Goal: Transaction & Acquisition: Purchase product/service

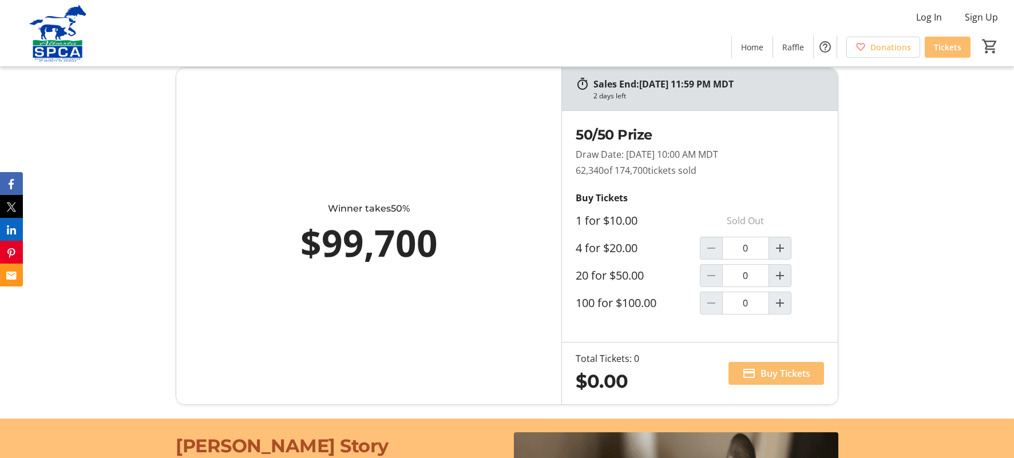
scroll to position [629, 0]
click at [785, 277] on mat-icon "Increment by one" at bounding box center [780, 276] width 14 height 14
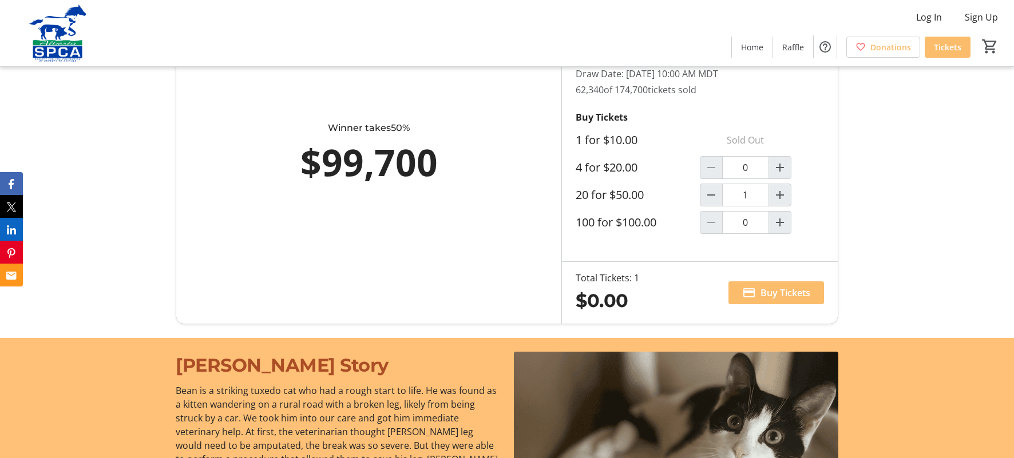
scroll to position [744, 0]
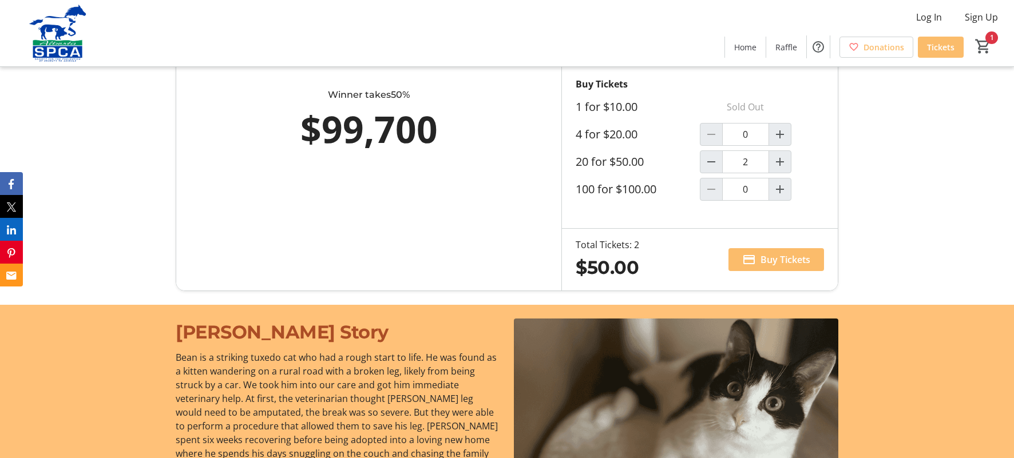
type input "1"
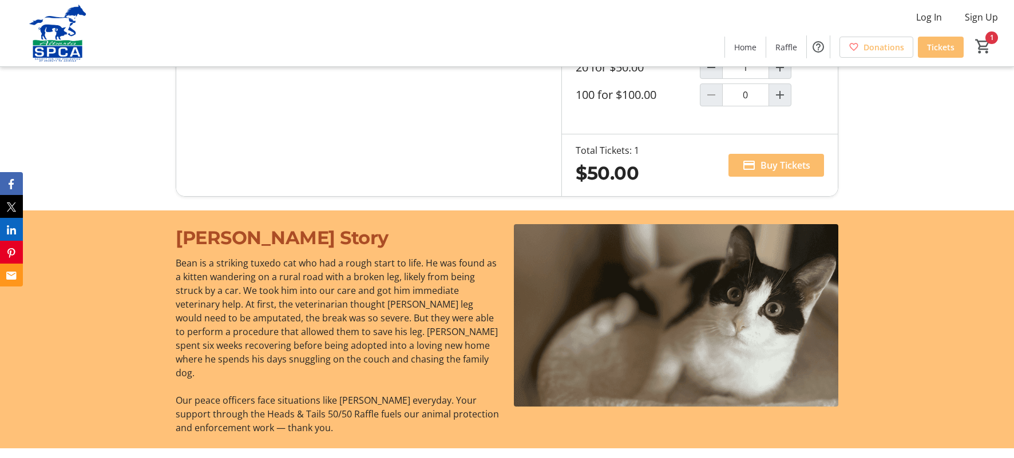
scroll to position [858, 0]
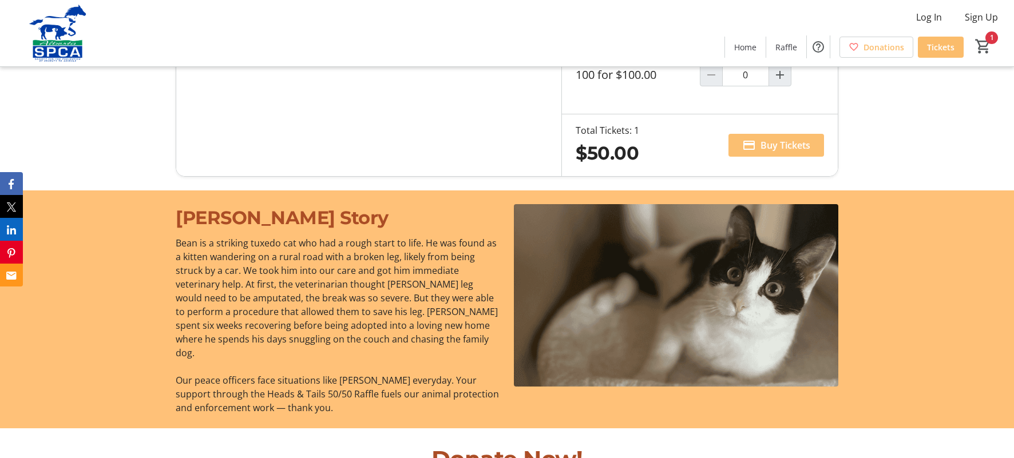
click at [767, 146] on span "Buy Tickets" at bounding box center [785, 145] width 50 height 14
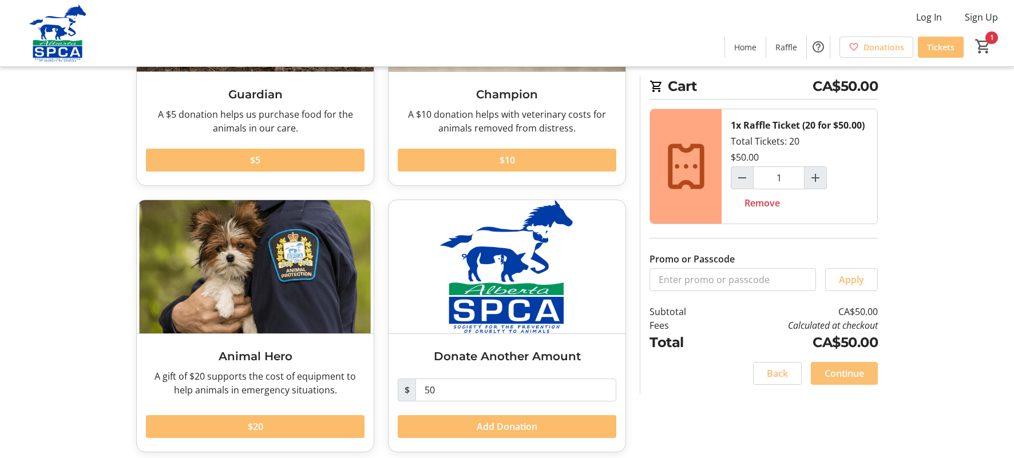
scroll to position [199, 0]
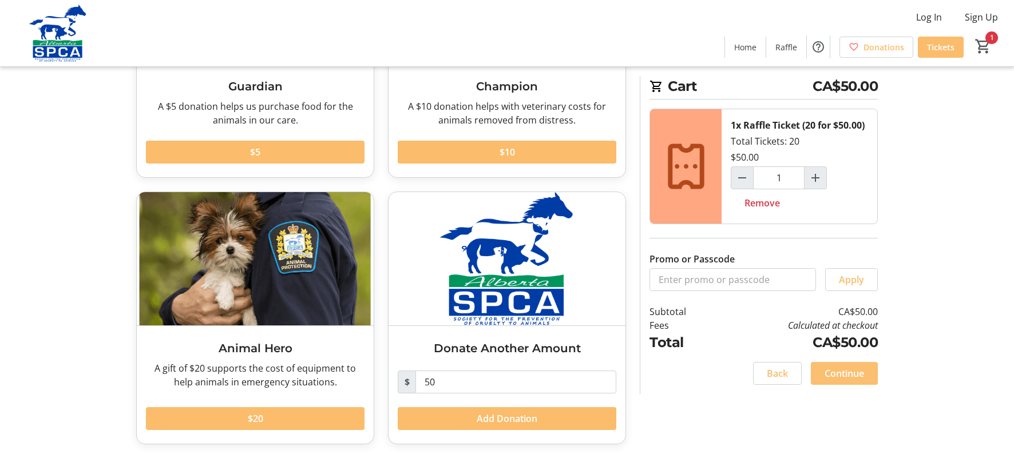
click at [851, 377] on span "Continue" at bounding box center [843, 374] width 39 height 14
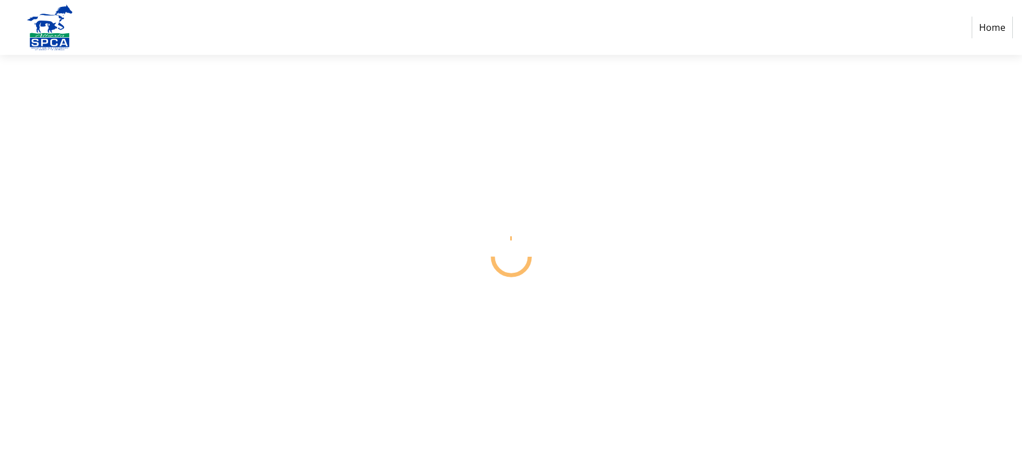
select select "CA"
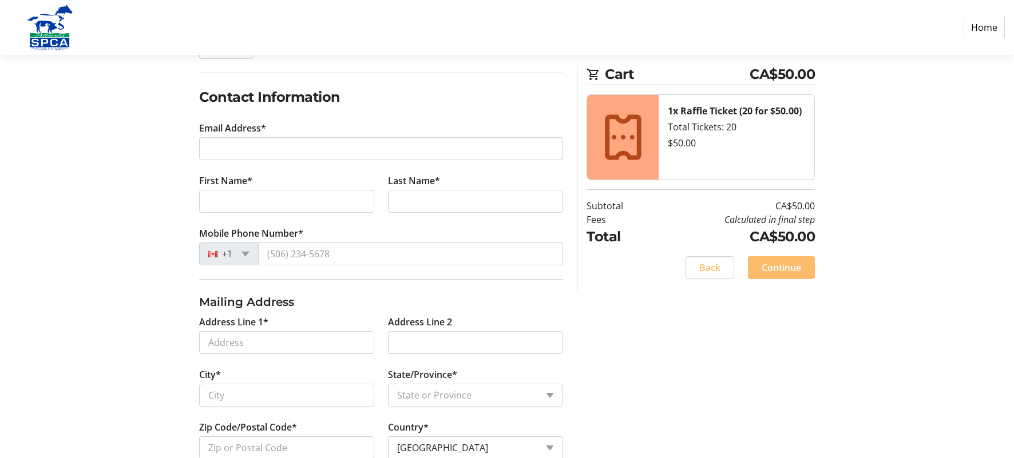
scroll to position [95, 0]
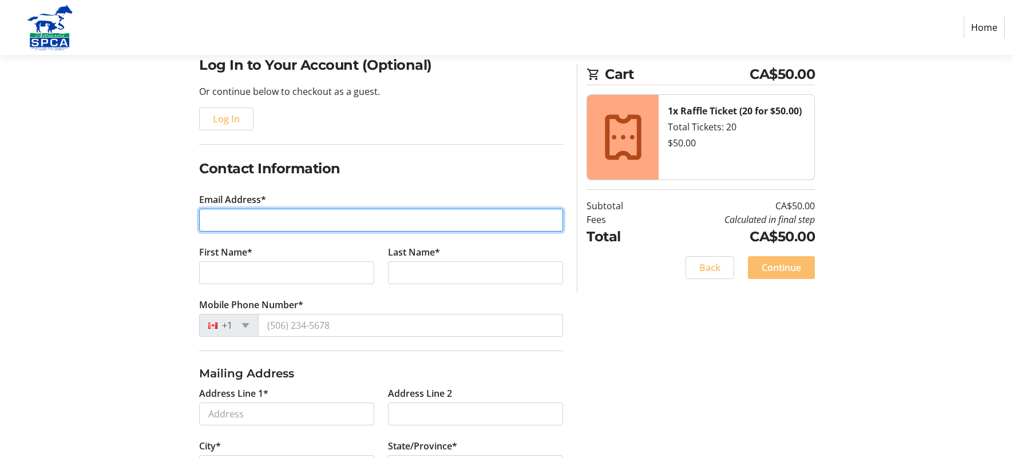
click at [216, 218] on input "Email Address*" at bounding box center [381, 220] width 364 height 23
type input "[EMAIL_ADDRESS][DOMAIN_NAME]"
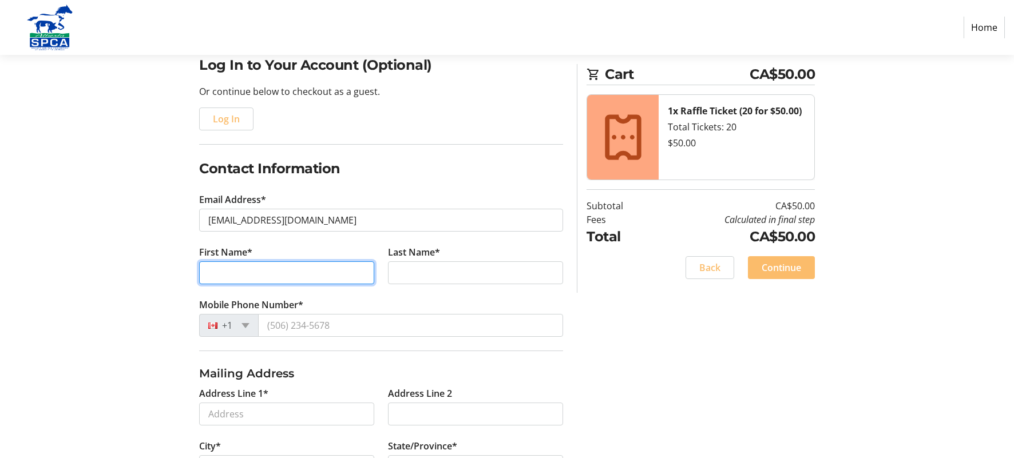
type input "[PERSON_NAME]"
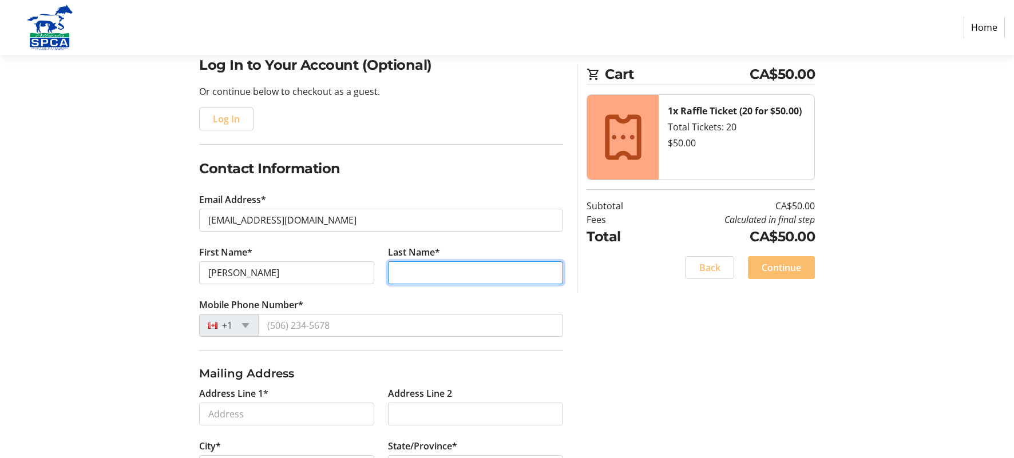
type input "A [PERSON_NAME]"
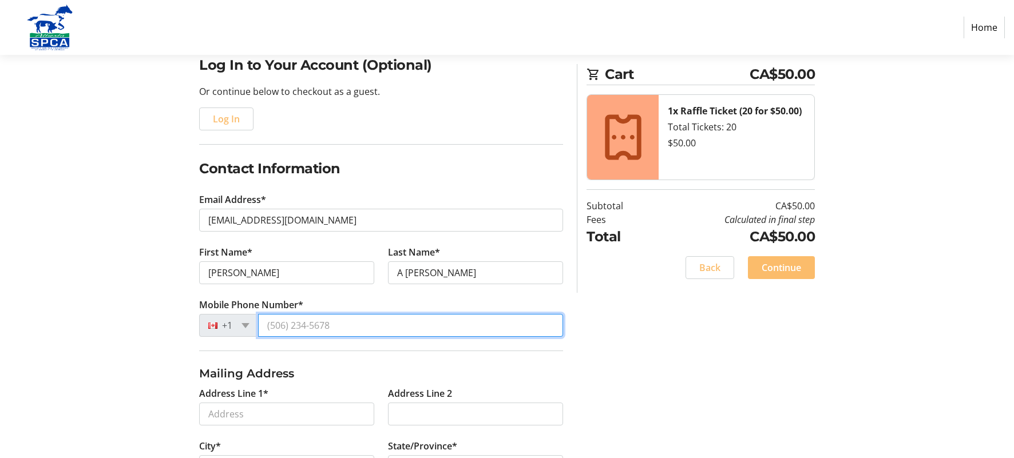
type input "[PHONE_NUMBER]"
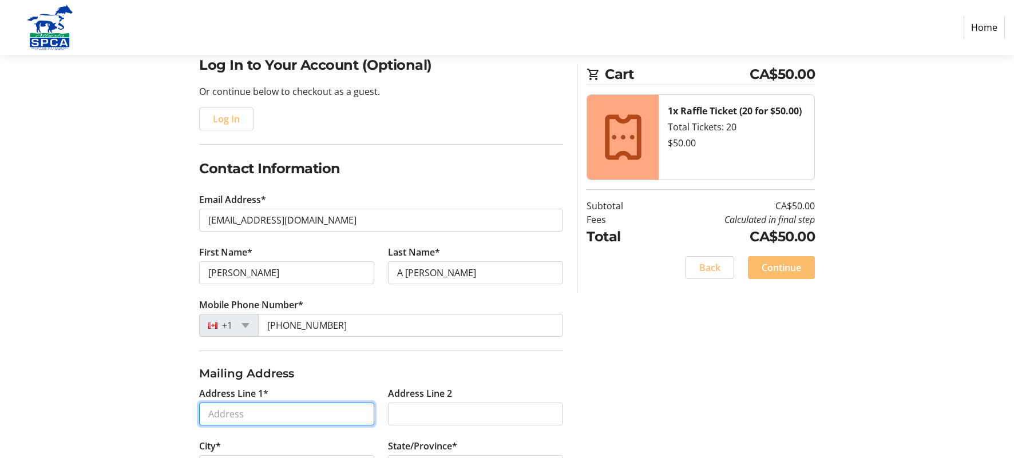
type input "[STREET_ADDRESS]"
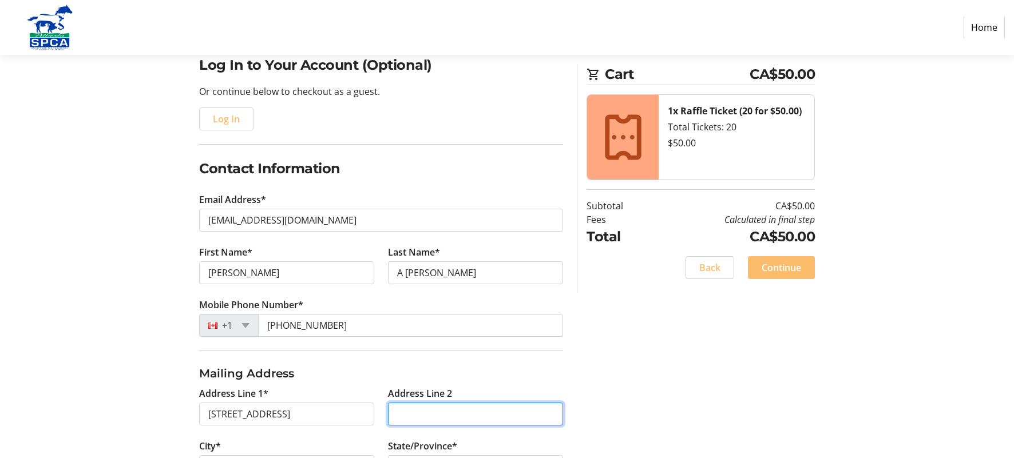
type input "Basement"
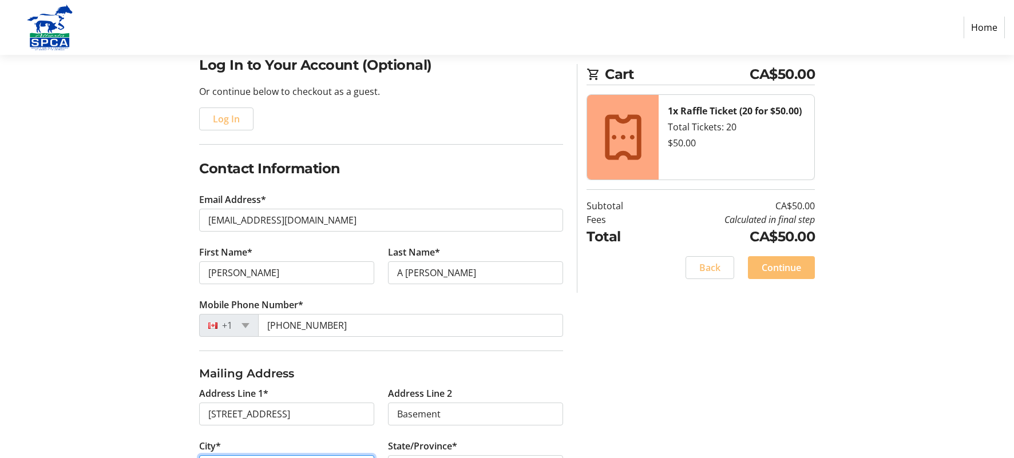
type input "[GEOGRAPHIC_DATA]"
select select "AB"
type input "T6C 1N6"
drag, startPoint x: 405, startPoint y: 272, endPoint x: 354, endPoint y: 268, distance: 51.6
click at [354, 268] on div "First Name* [PERSON_NAME] Last Name* [PERSON_NAME]" at bounding box center [381, 271] width 378 height 53
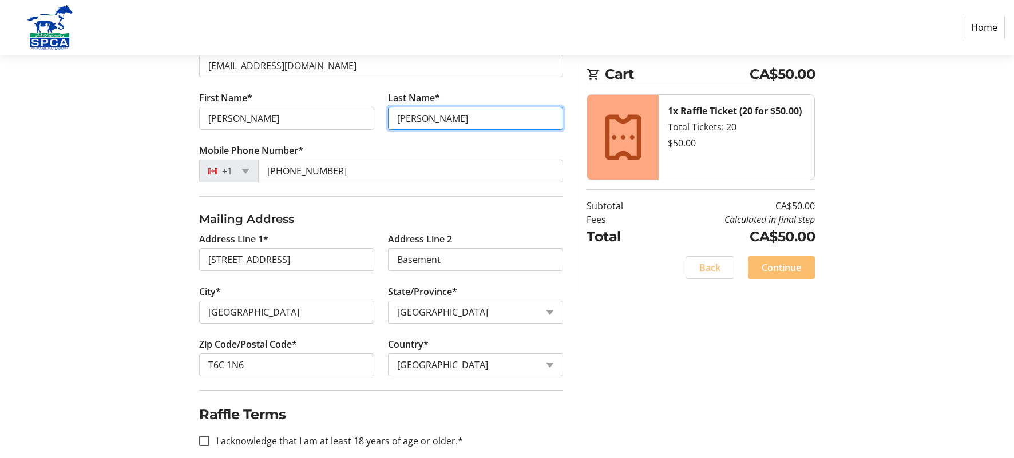
scroll to position [267, 0]
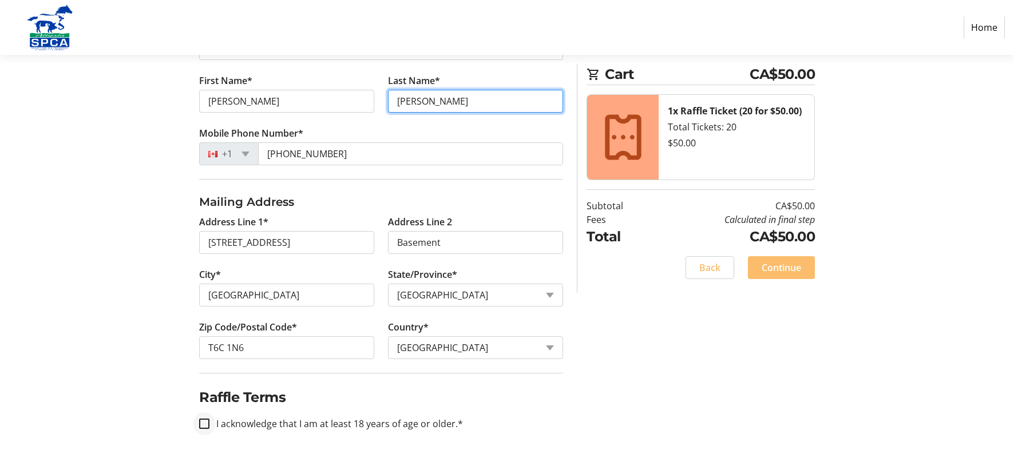
type input "[PERSON_NAME]"
click at [205, 424] on input "I acknowledge that I am at least 18 years of age or older.*" at bounding box center [204, 424] width 10 height 10
checkbox input "true"
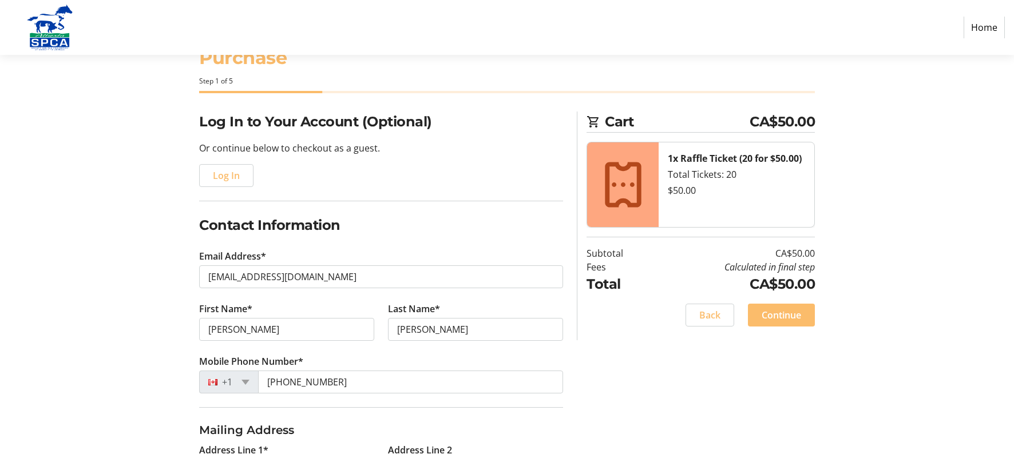
scroll to position [38, 0]
click at [785, 316] on span "Continue" at bounding box center [780, 316] width 39 height 14
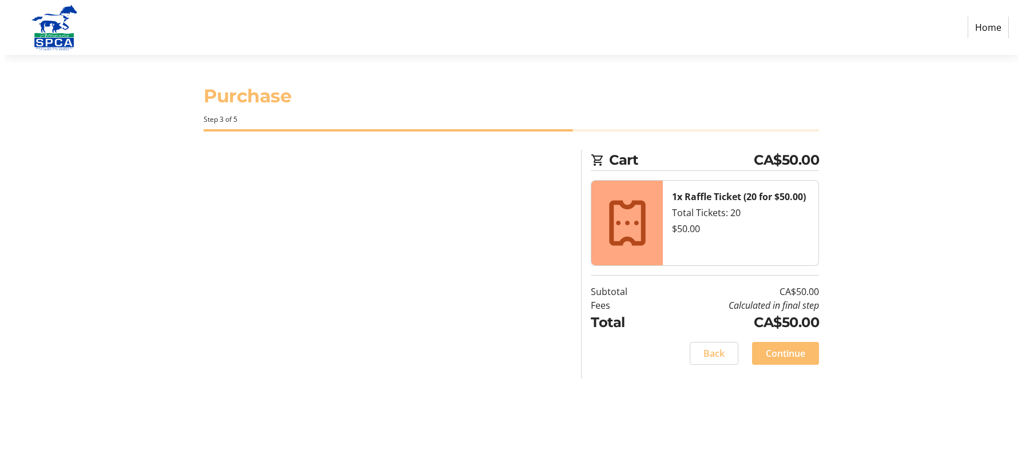
scroll to position [0, 0]
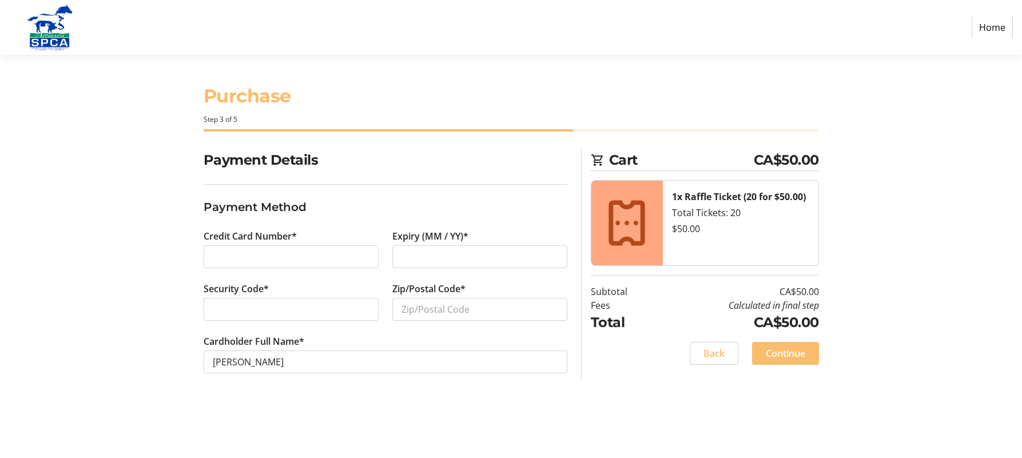
click at [389, 96] on h1 "Purchase" at bounding box center [512, 95] width 616 height 27
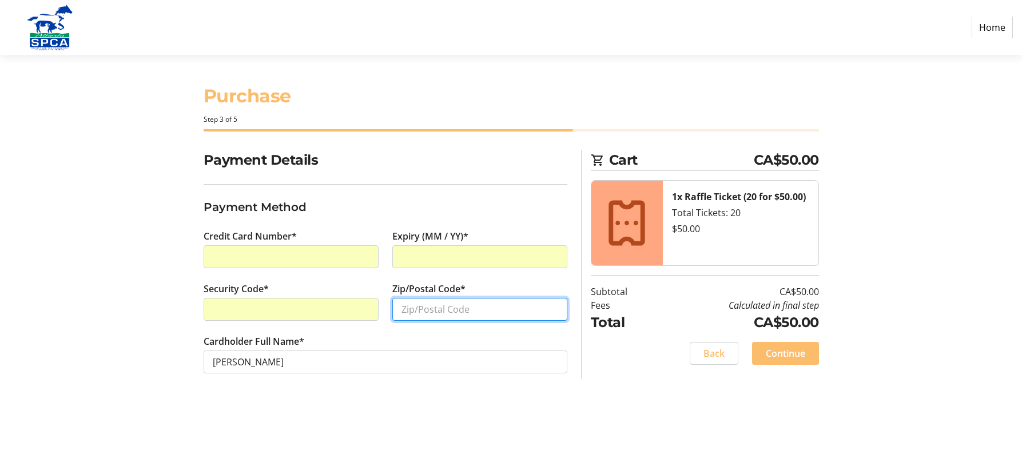
click at [429, 312] on input "Zip/Postal Code*" at bounding box center [479, 309] width 175 height 23
type input "t6c 1n6"
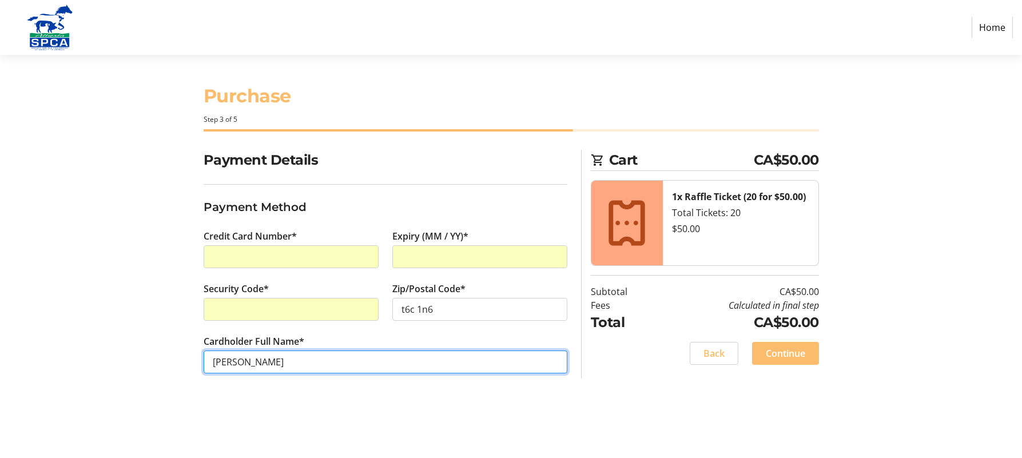
click at [239, 360] on input "[PERSON_NAME]" at bounding box center [386, 362] width 364 height 23
type input "[PERSON_NAME]"
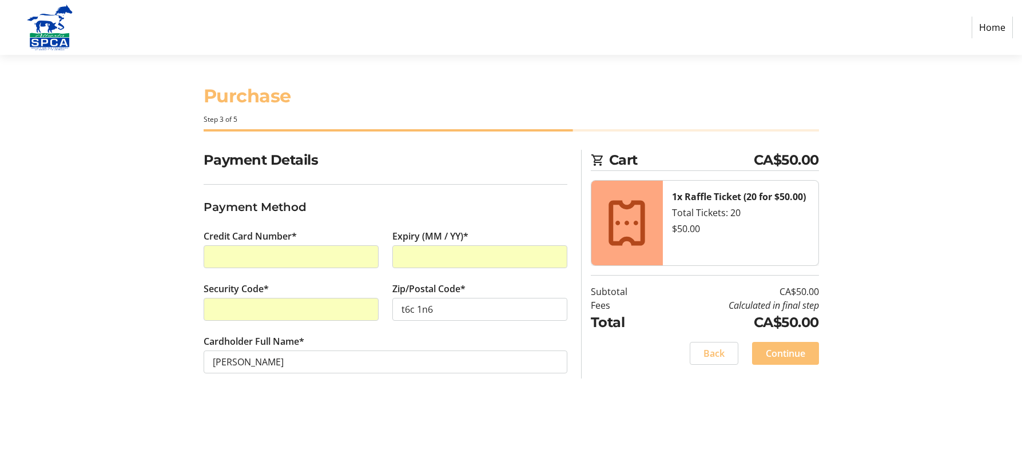
click at [791, 354] on span "Continue" at bounding box center [785, 354] width 39 height 14
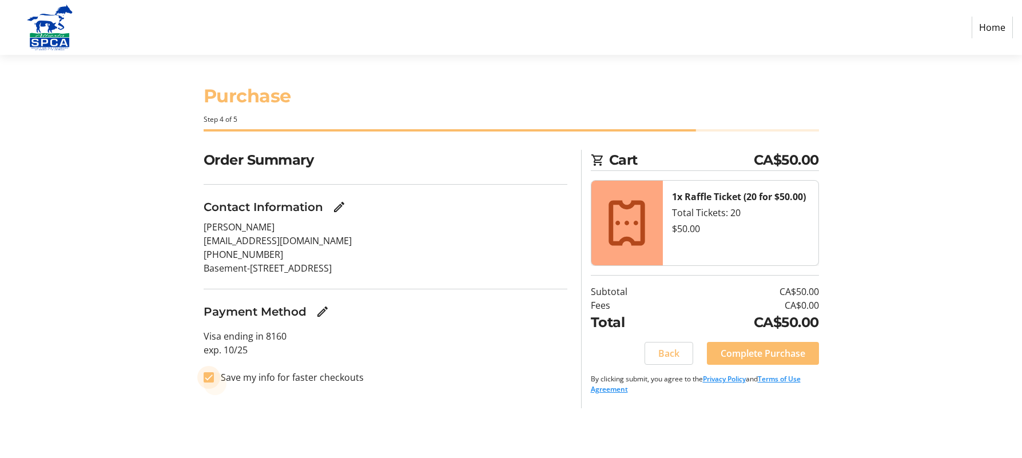
click at [208, 378] on input "Save my info for faster checkouts" at bounding box center [209, 377] width 10 height 10
checkbox input "false"
click at [751, 356] on span "Complete Purchase" at bounding box center [763, 354] width 85 height 14
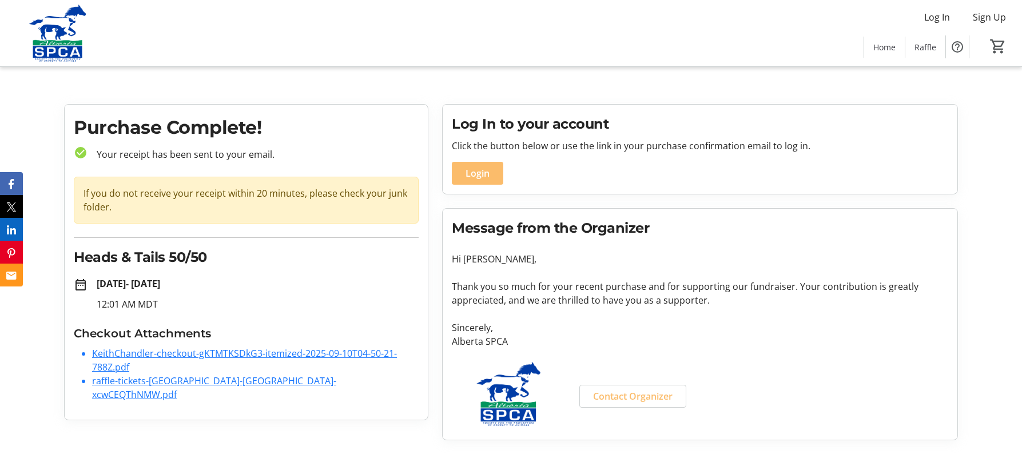
drag, startPoint x: 293, startPoint y: 351, endPoint x: 262, endPoint y: 349, distance: 31.5
click at [262, 349] on link "KeithChandler-checkout-gKTMTKSDkG3-itemized-2025-09-10T04-50-21-788Z.pdf" at bounding box center [244, 360] width 305 height 26
click at [219, 380] on link "raffle-tickets-[GEOGRAPHIC_DATA]-[GEOGRAPHIC_DATA]-xcwCEQThNMW.pdf" at bounding box center [214, 388] width 244 height 26
